Goal: Find specific page/section: Find specific page/section

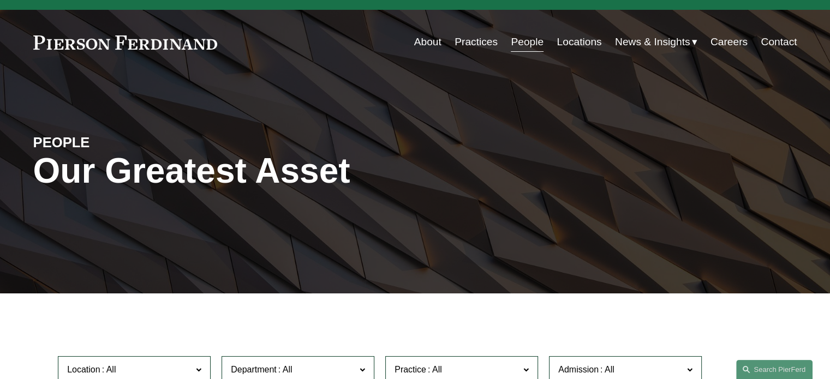
scroll to position [332, 0]
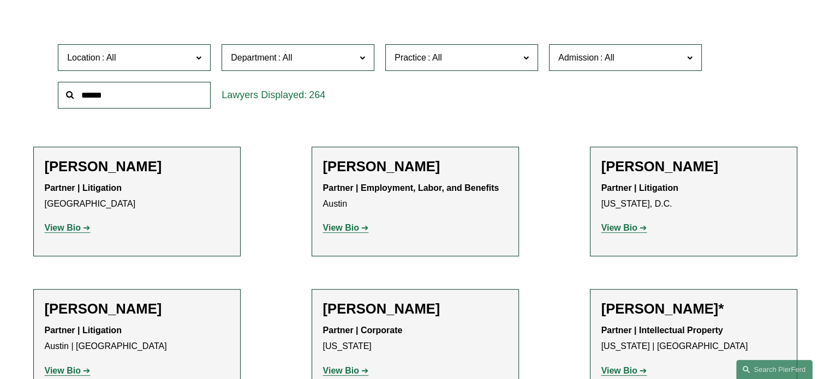
click at [116, 97] on input "text" at bounding box center [134, 95] width 153 height 27
type input "********"
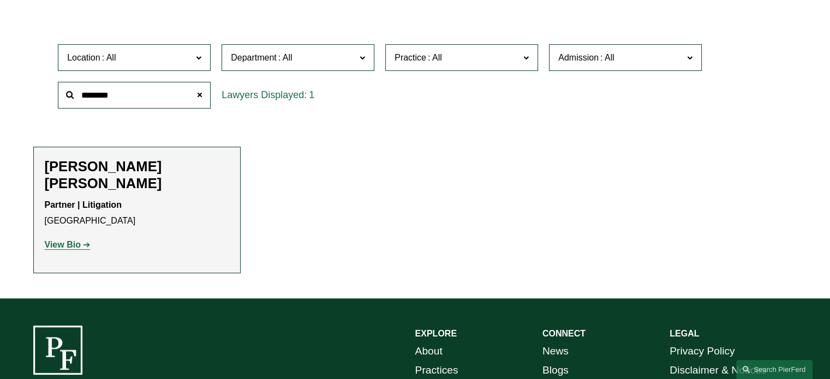
click at [81, 240] on link "View Bio" at bounding box center [68, 244] width 46 height 9
